Goal: Transaction & Acquisition: Purchase product/service

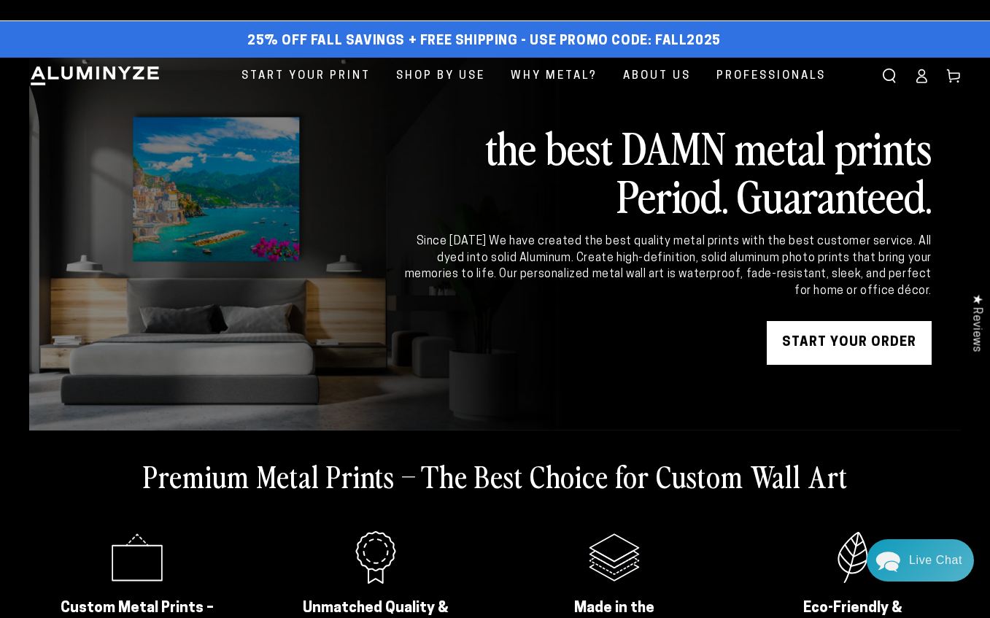
click at [925, 77] on icon at bounding box center [921, 76] width 15 height 15
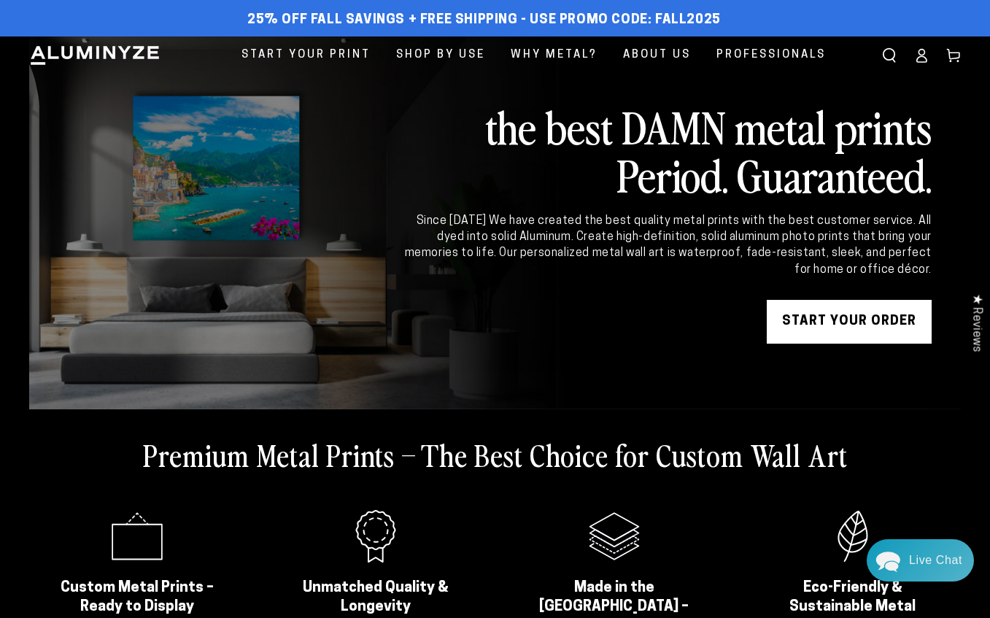
click at [921, 58] on icon at bounding box center [921, 55] width 15 height 15
click at [925, 54] on icon at bounding box center [921, 55] width 15 height 15
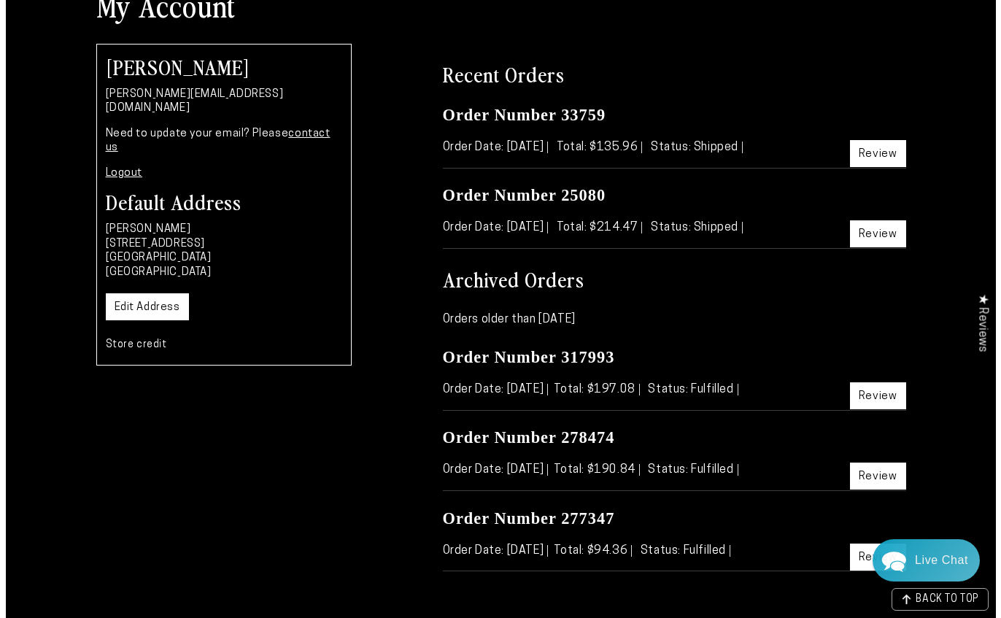
scroll to position [135, 0]
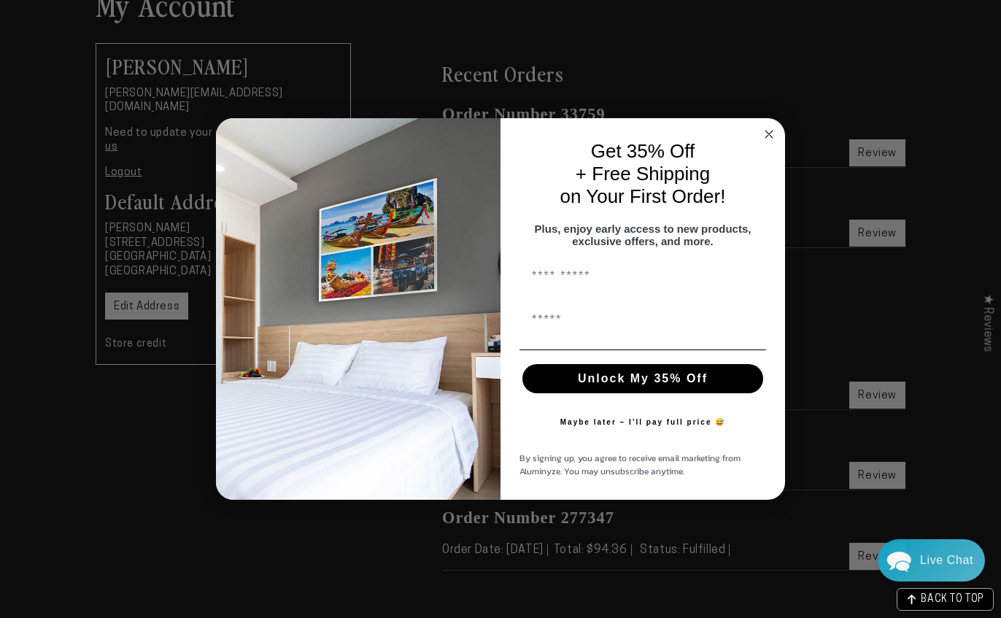
click at [766, 126] on circle "Close dialog" at bounding box center [769, 134] width 17 height 17
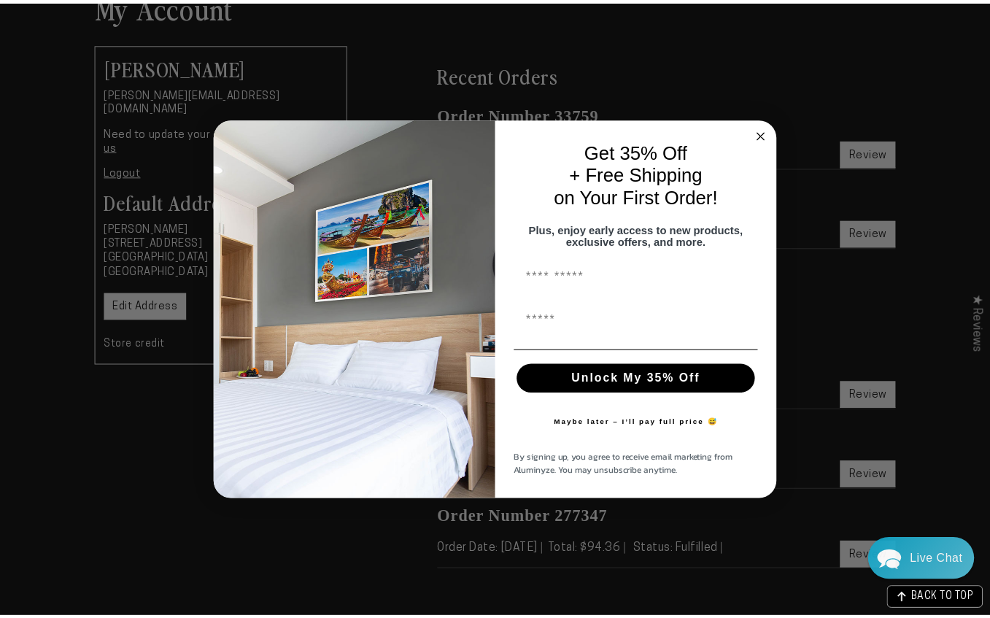
scroll to position [0, 0]
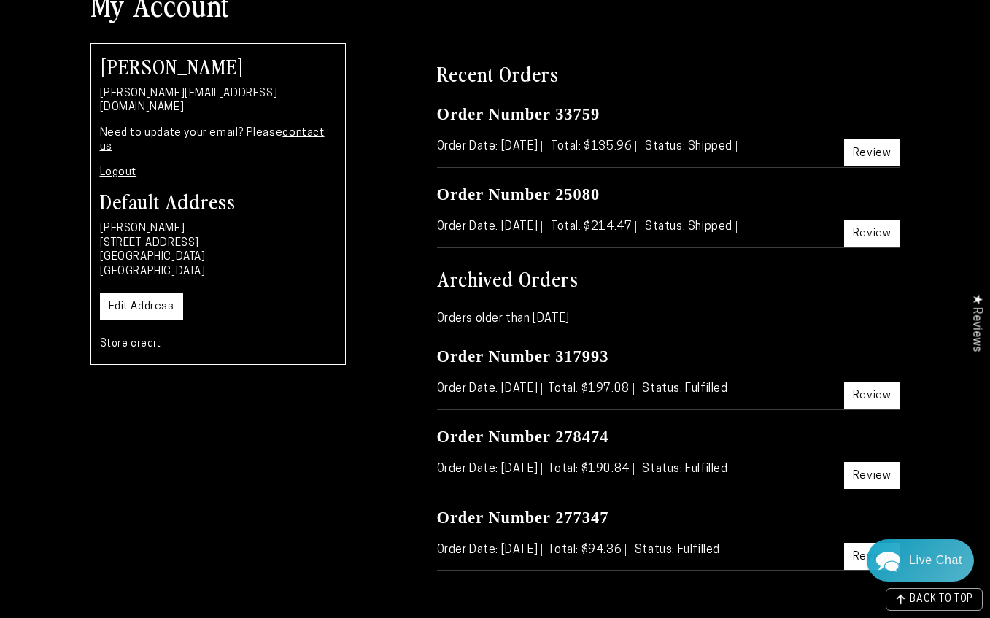
click at [872, 398] on link "Review" at bounding box center [872, 395] width 56 height 27
click at [879, 232] on link "Review" at bounding box center [872, 233] width 56 height 27
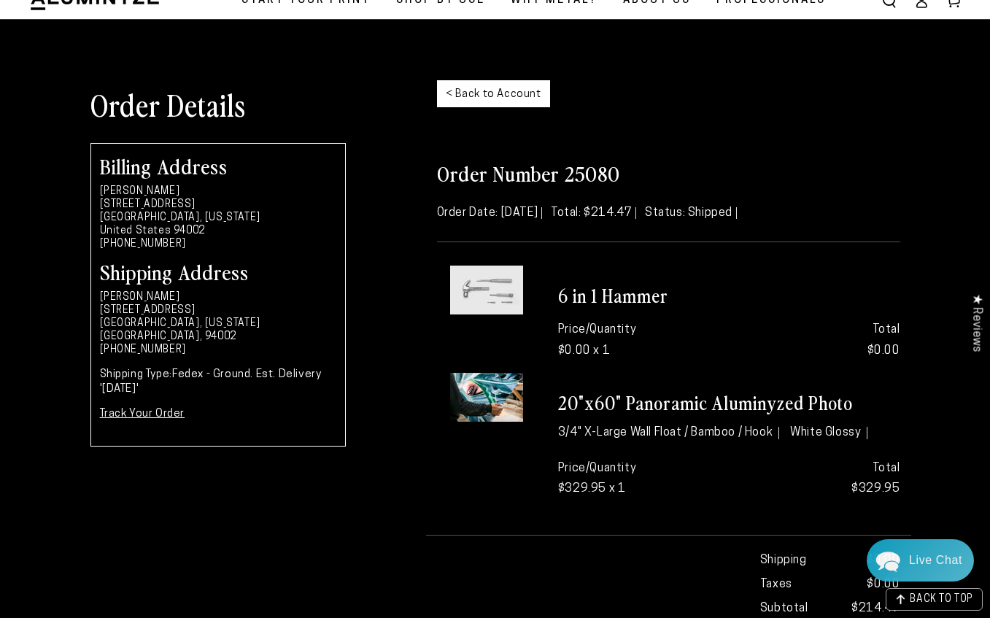
scroll to position [53, 0]
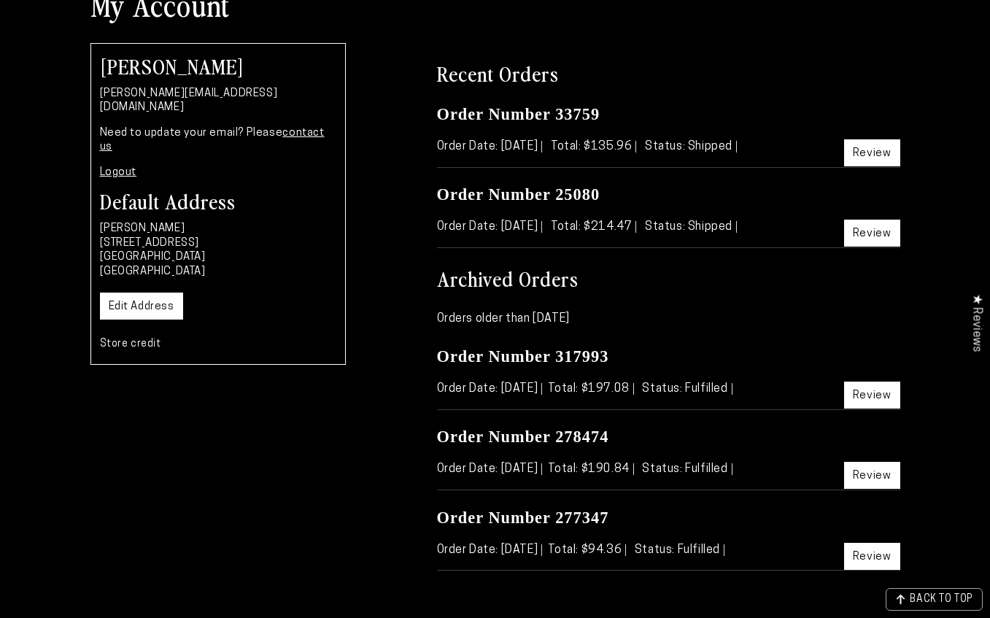
click at [868, 159] on link "Review" at bounding box center [872, 152] width 56 height 27
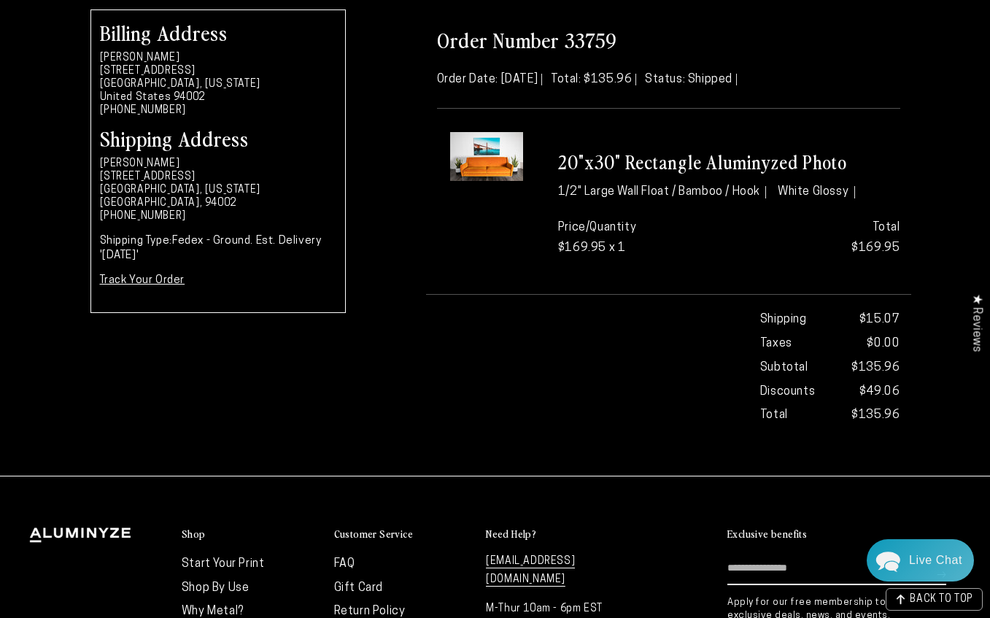
scroll to position [187, 0]
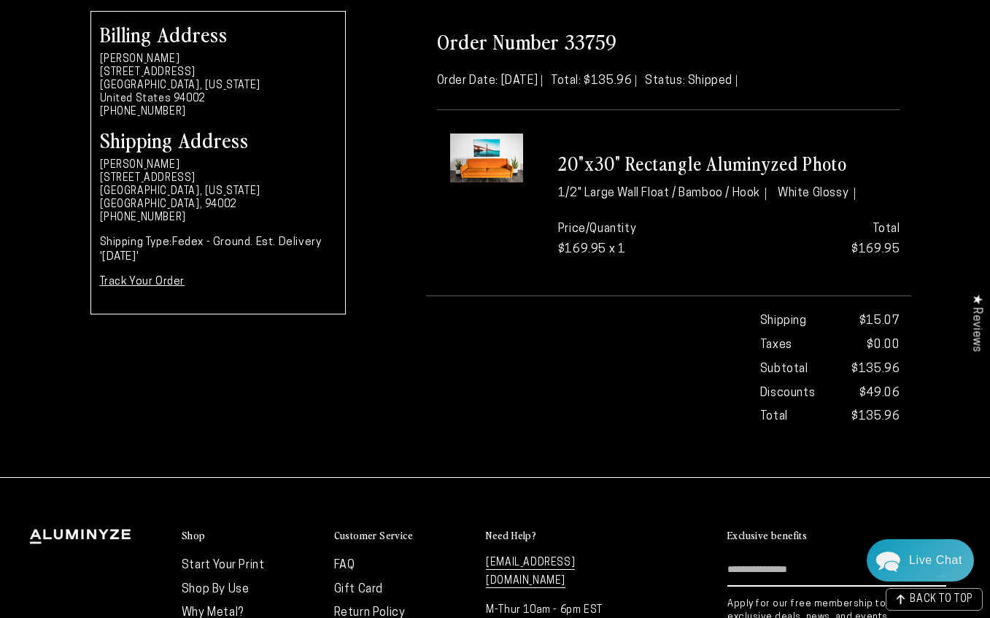
click at [163, 284] on link "Track Your Order" at bounding box center [142, 282] width 85 height 11
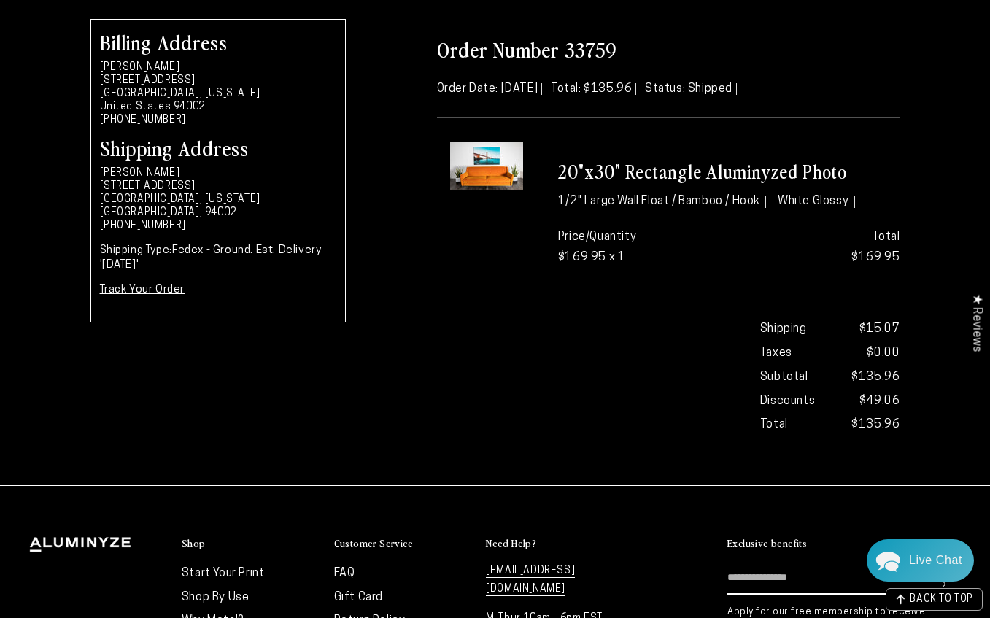
scroll to position [0, 0]
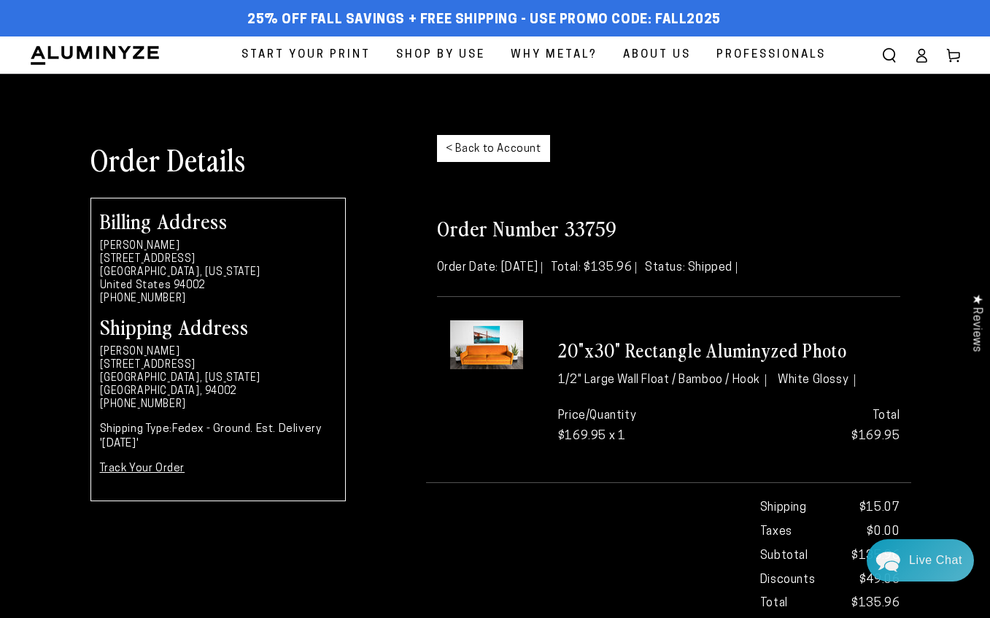
click at [482, 153] on link "< Back to Account" at bounding box center [493, 148] width 113 height 27
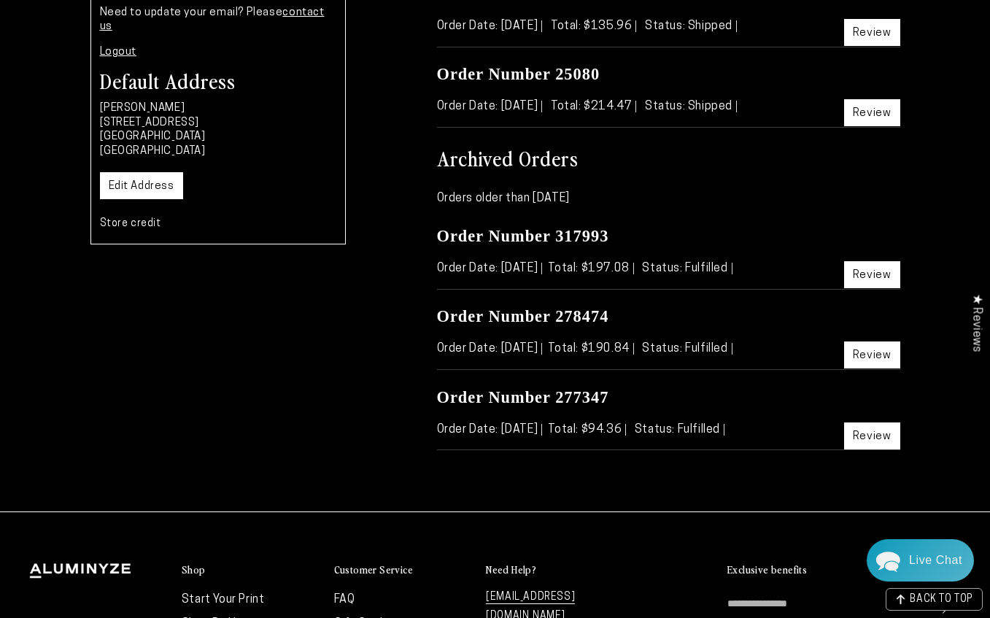
scroll to position [257, 0]
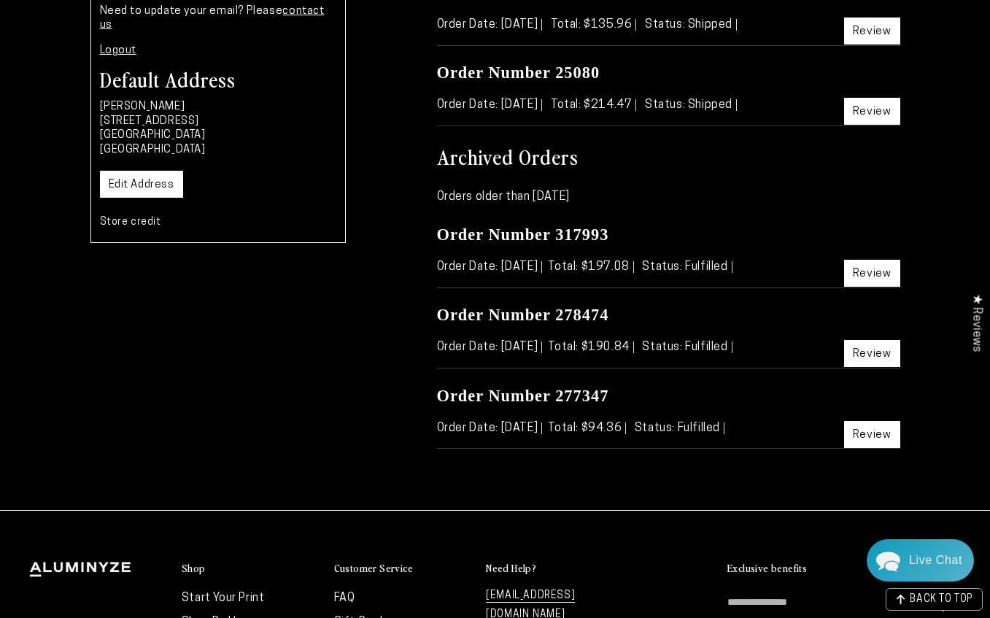
click at [880, 425] on link "Review" at bounding box center [872, 434] width 56 height 27
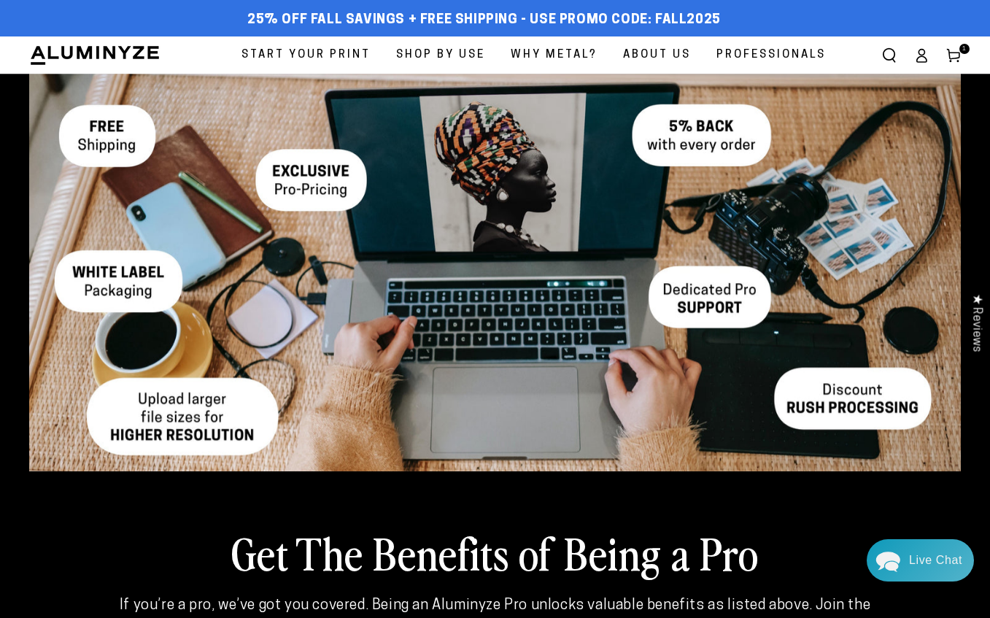
click at [957, 49] on icon at bounding box center [954, 55] width 15 height 15
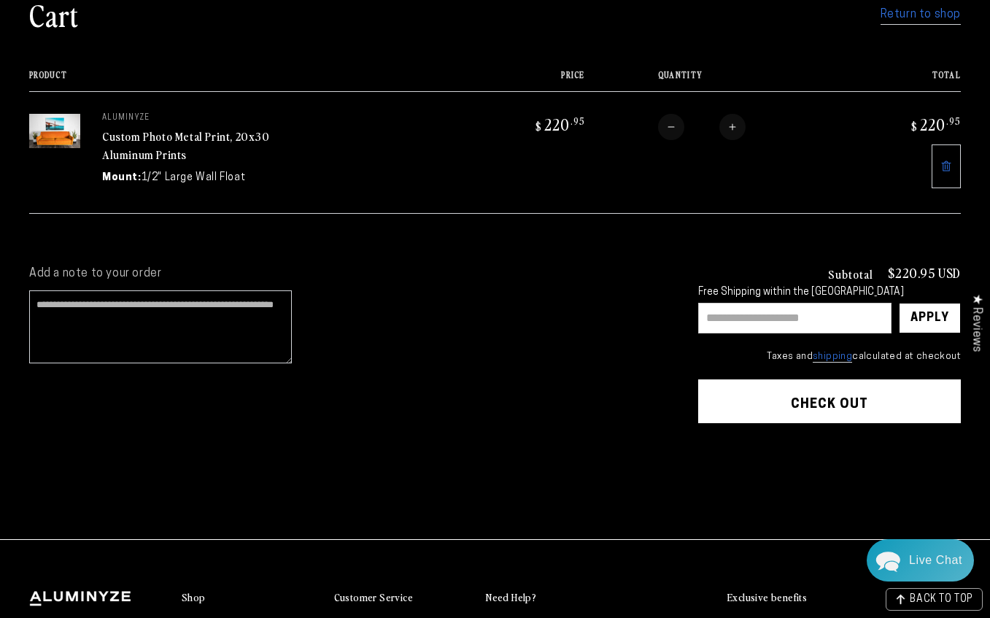
scroll to position [120, 0]
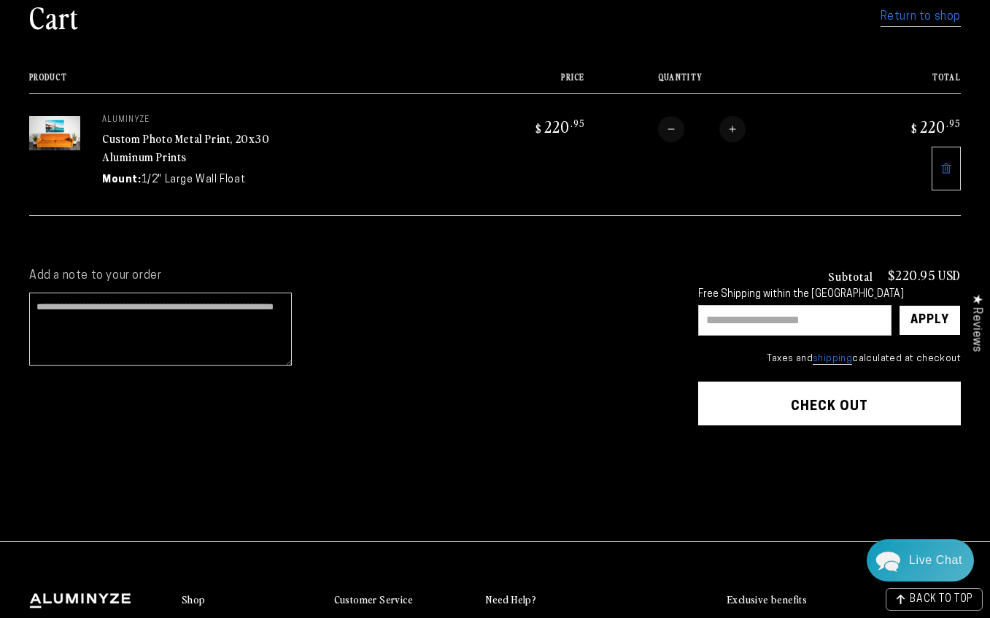
click at [798, 36] on cart-items "Cart Return to shop Your cart is currently empty Return to shop Product Price T…" at bounding box center [495, 98] width 990 height 288
click at [931, 15] on link "Return to shop" at bounding box center [921, 17] width 80 height 21
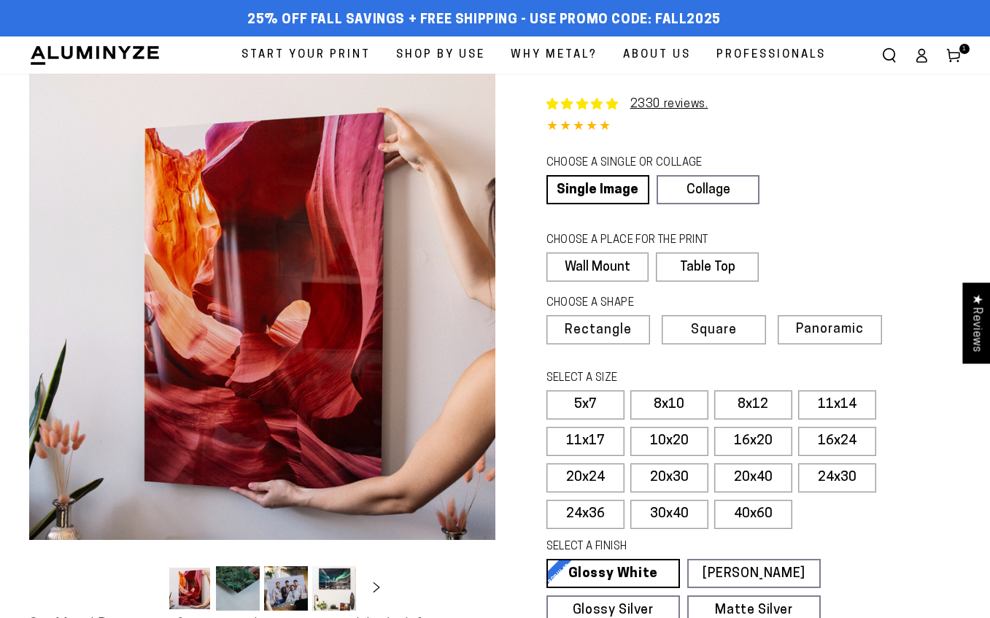
select select "**********"
click at [673, 478] on label "20x30" at bounding box center [670, 477] width 78 height 29
click at [865, 121] on div "4.85 out of 5.0 stars" at bounding box center [754, 127] width 415 height 21
click at [837, 159] on div "CHOOSE A SINGLE OR COLLAGE Learn more" at bounding box center [713, 165] width 333 height 20
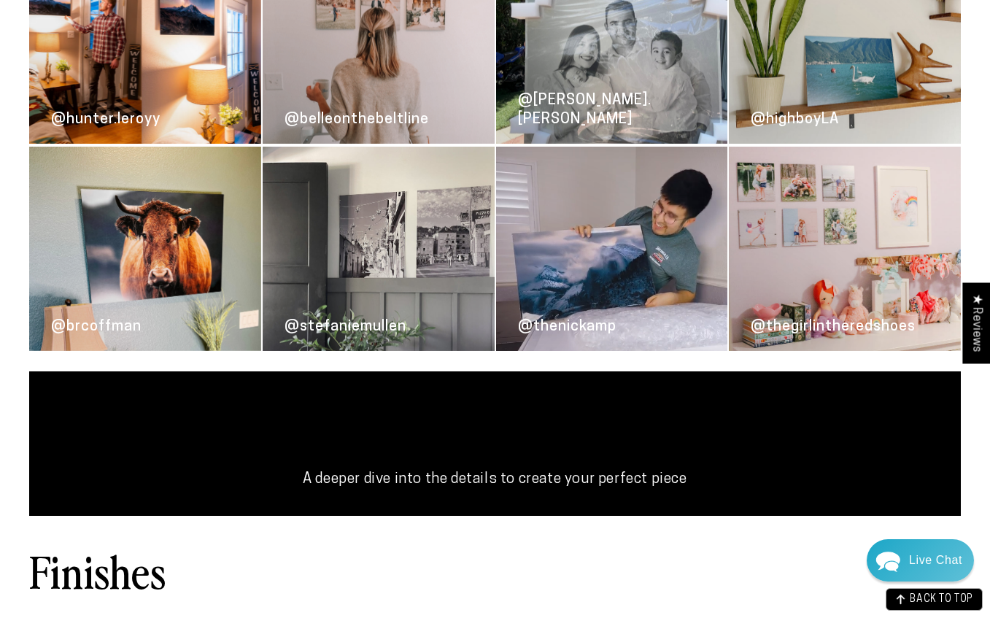
scroll to position [2312, 0]
